Goal: Navigation & Orientation: Find specific page/section

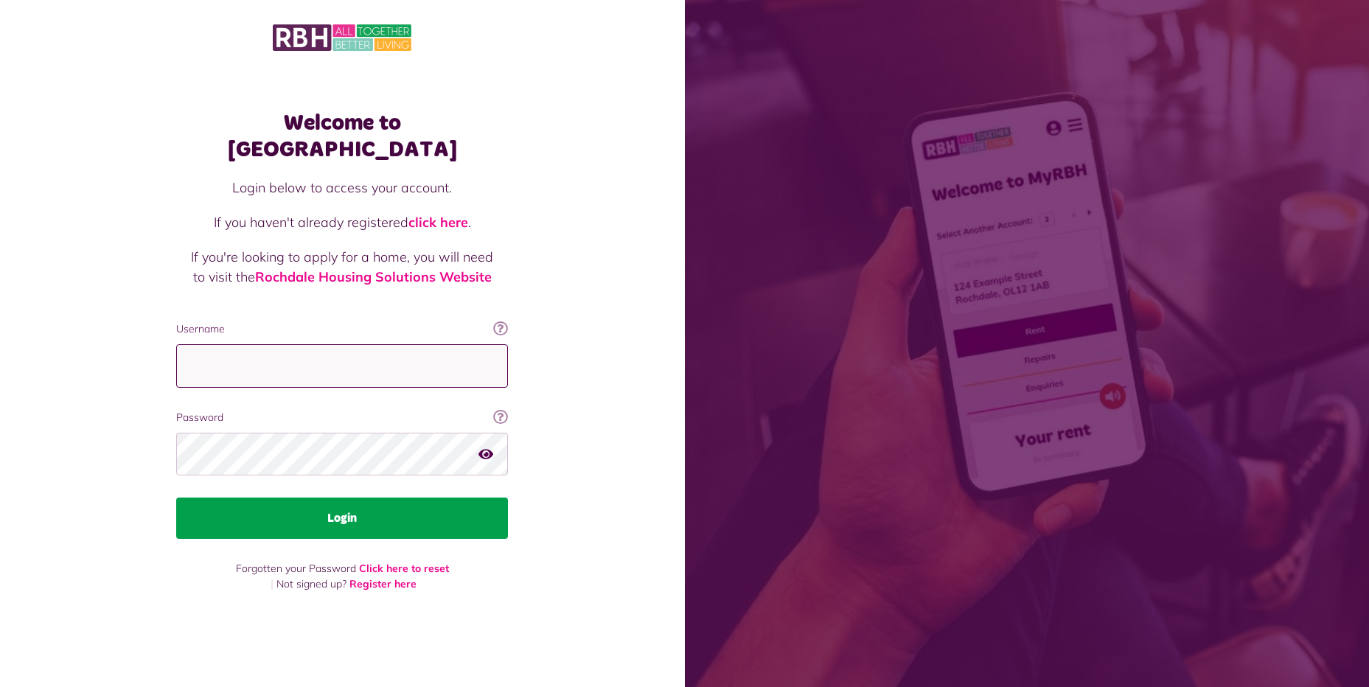
type input "**********"
click at [355, 504] on button "Login" at bounding box center [342, 518] width 332 height 41
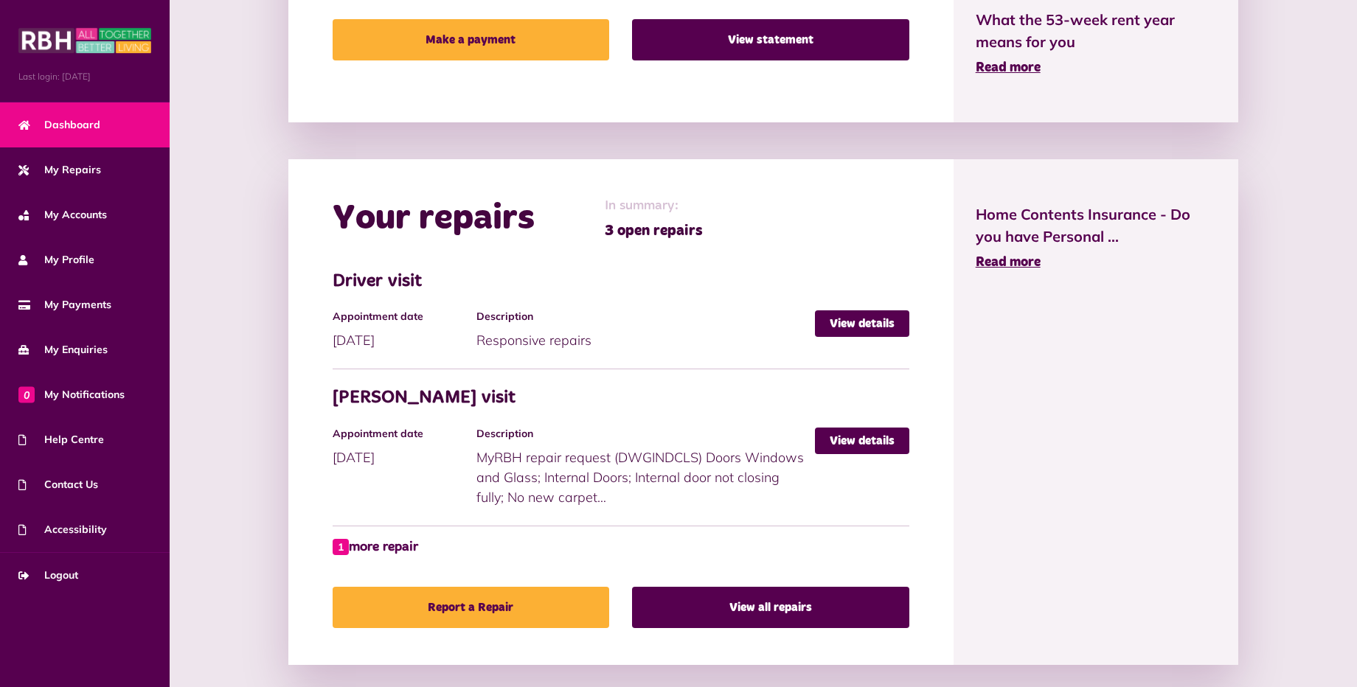
scroll to position [516, 0]
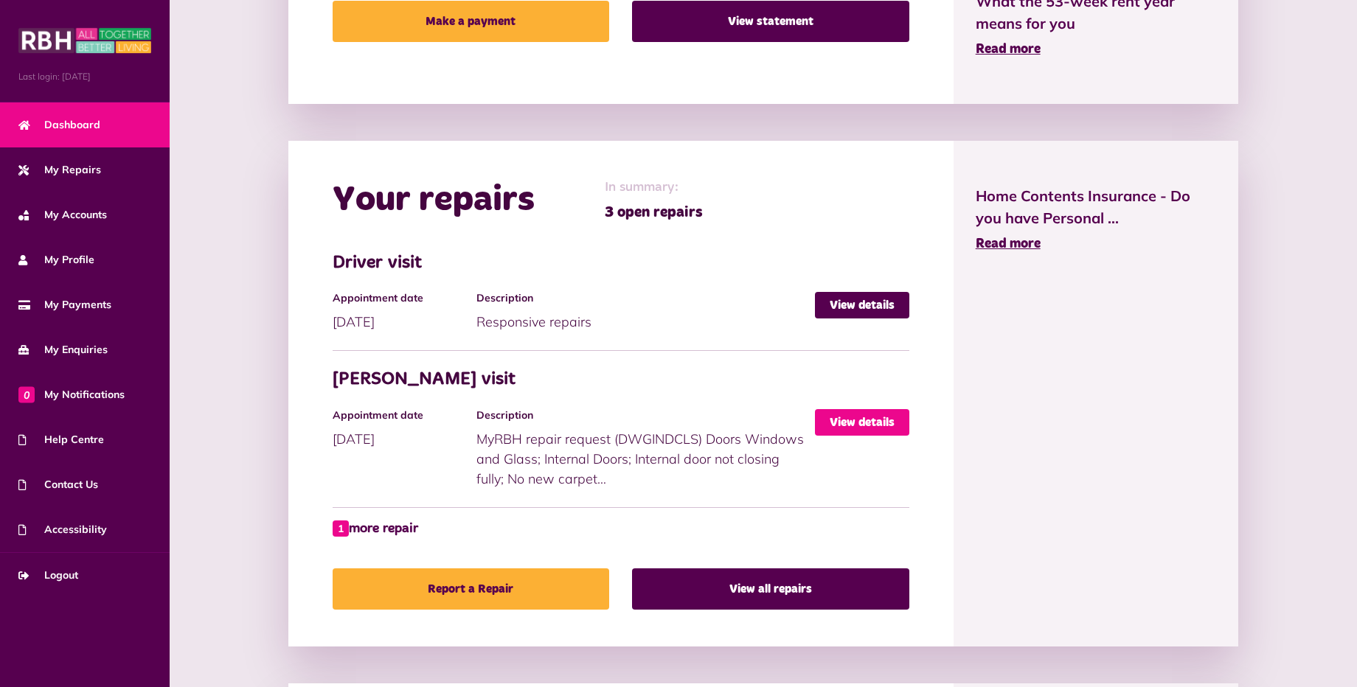
click at [849, 417] on link "View details" at bounding box center [862, 422] width 94 height 27
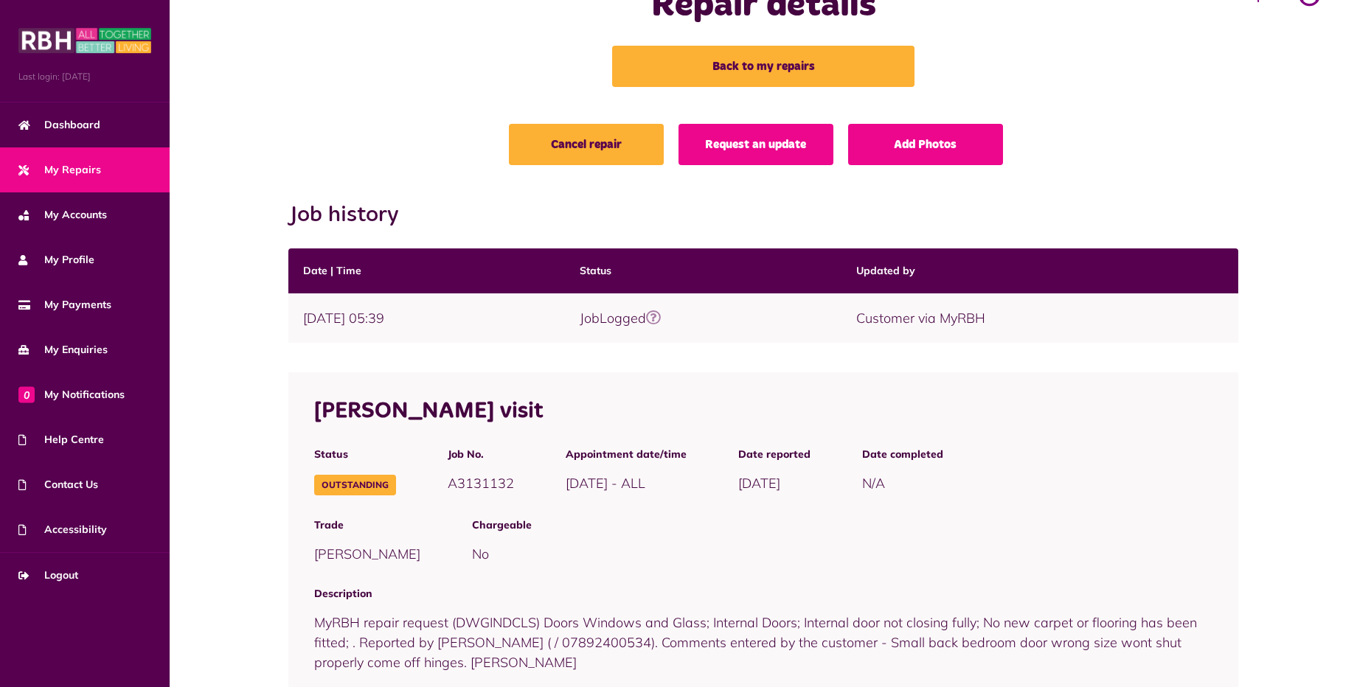
scroll to position [52, 0]
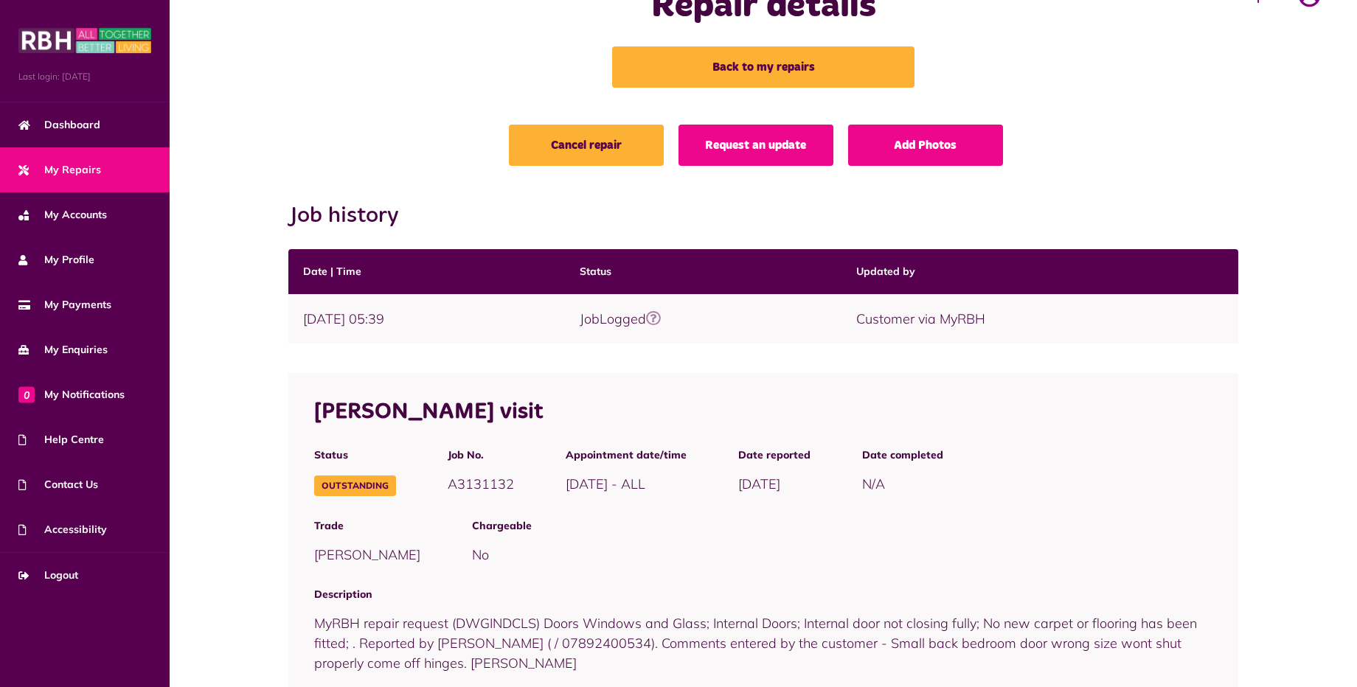
click at [124, 166] on link "My Repairs" at bounding box center [85, 169] width 170 height 45
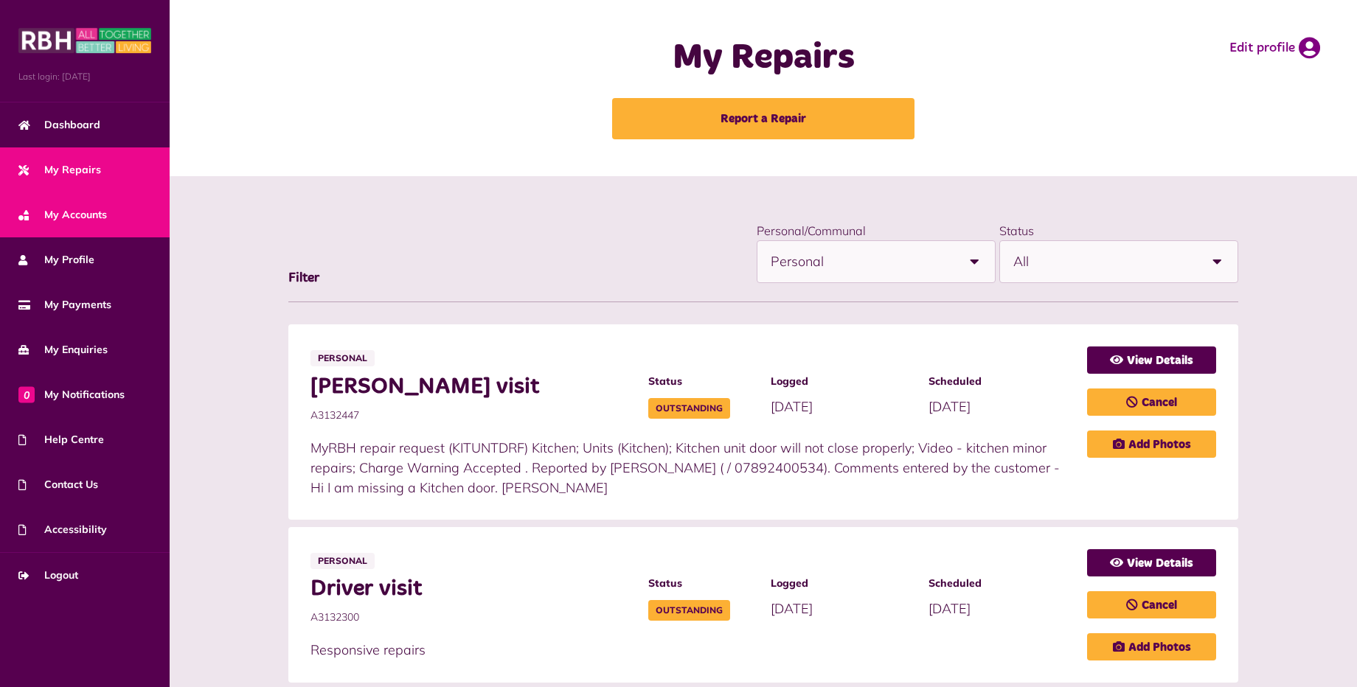
click at [95, 211] on span "My Accounts" at bounding box center [62, 214] width 88 height 15
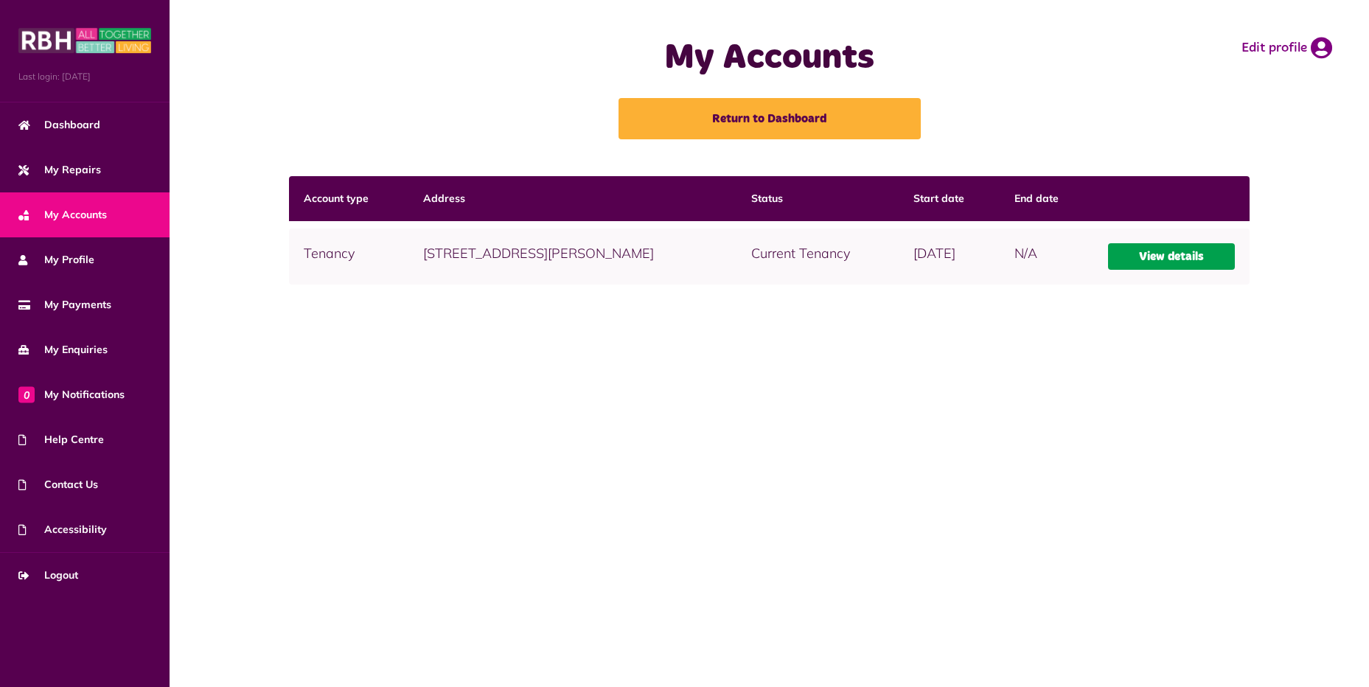
click at [1171, 254] on link "View details" at bounding box center [1171, 256] width 127 height 27
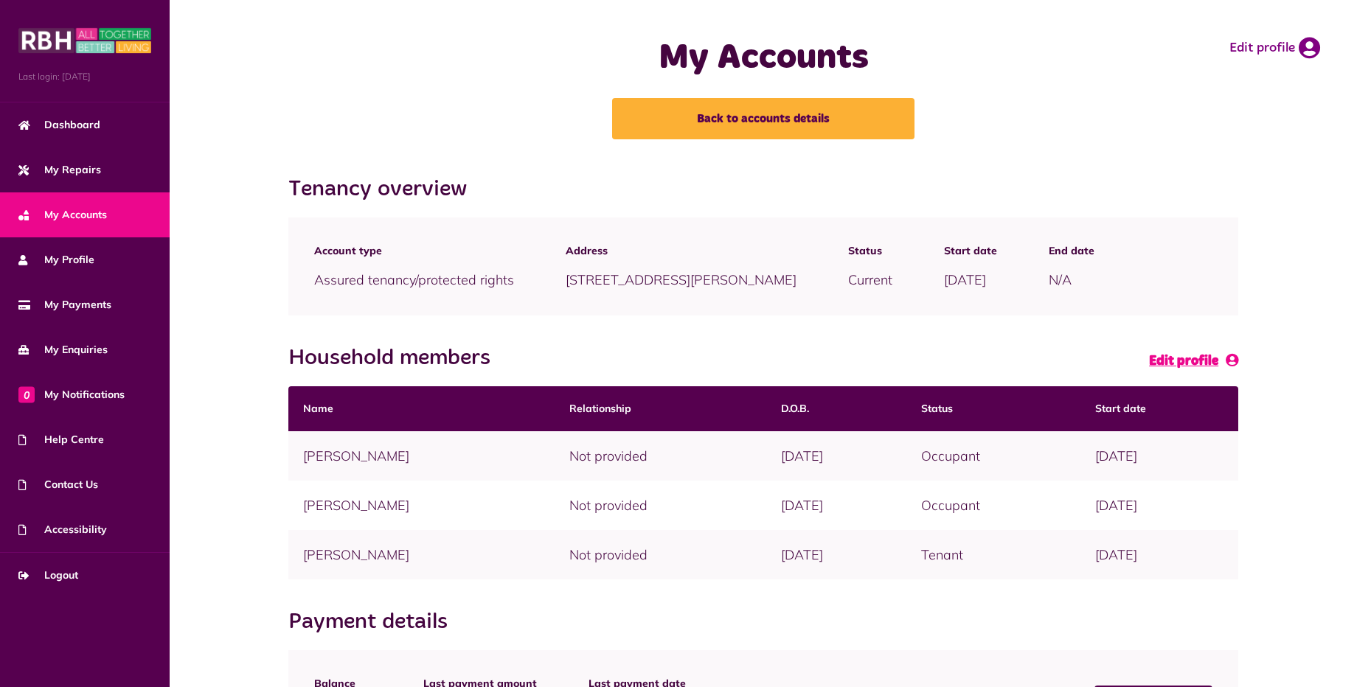
click at [1194, 361] on span "Edit profile" at bounding box center [1183, 361] width 69 height 13
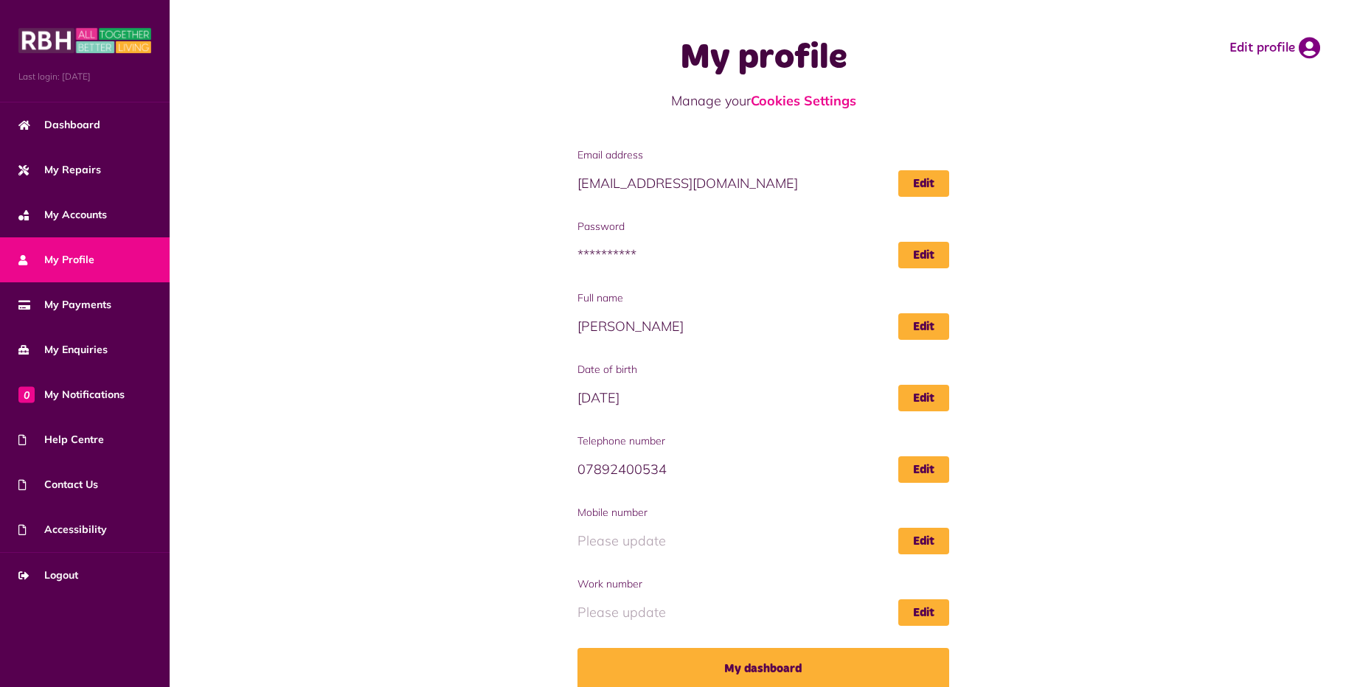
scroll to position [17, 0]
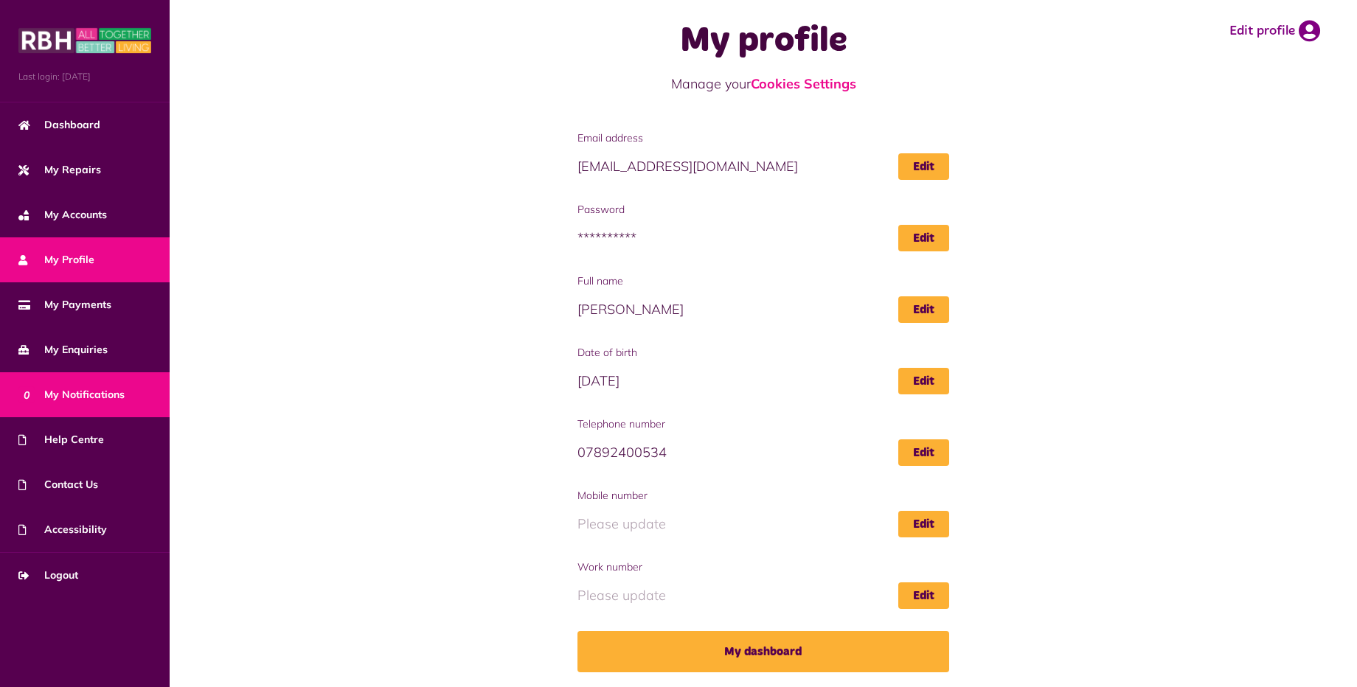
click at [76, 393] on span "0 My Notifications" at bounding box center [71, 394] width 106 height 15
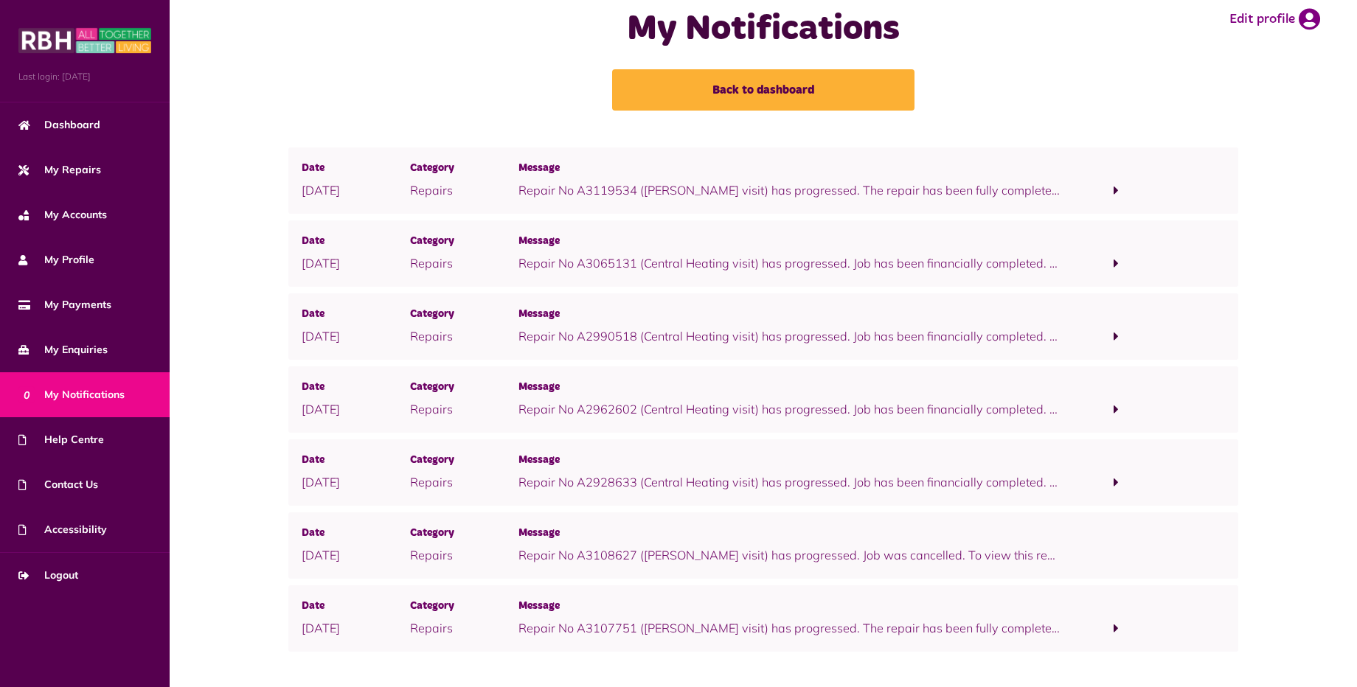
scroll to position [44, 0]
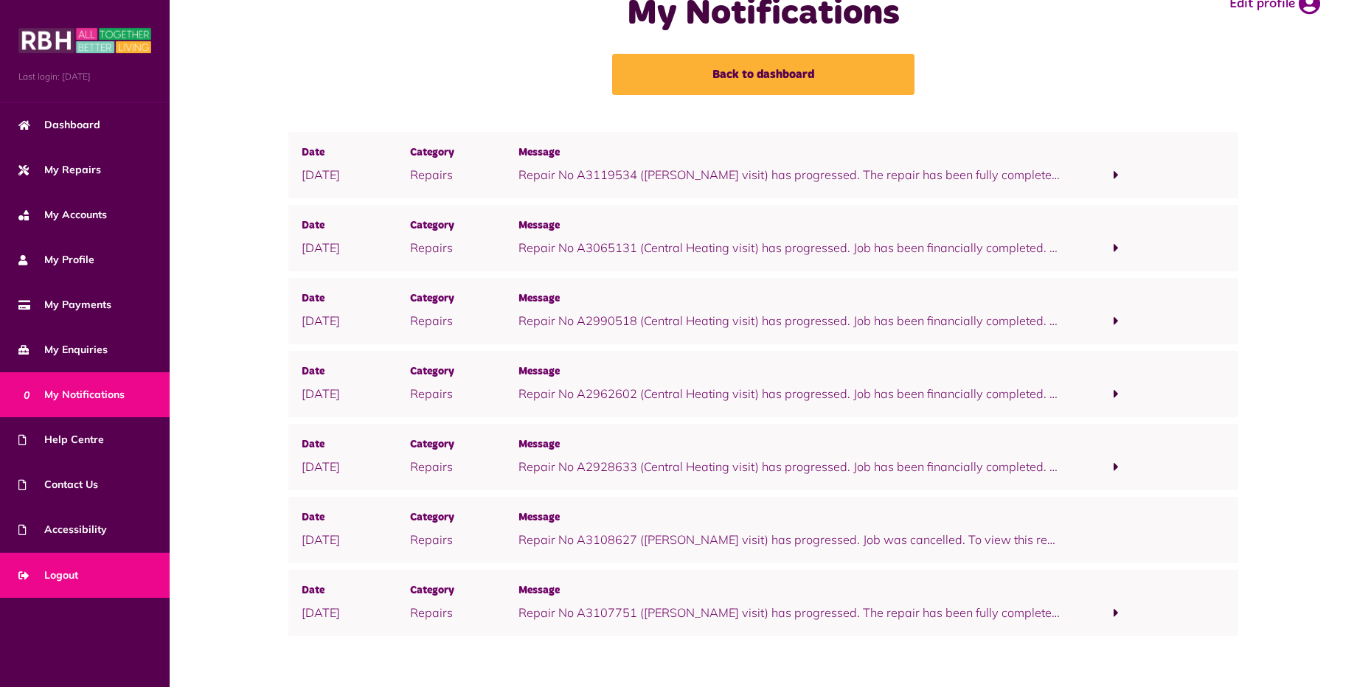
click at [78, 577] on span "Logout" at bounding box center [48, 575] width 60 height 15
